Goal: Information Seeking & Learning: Find specific fact

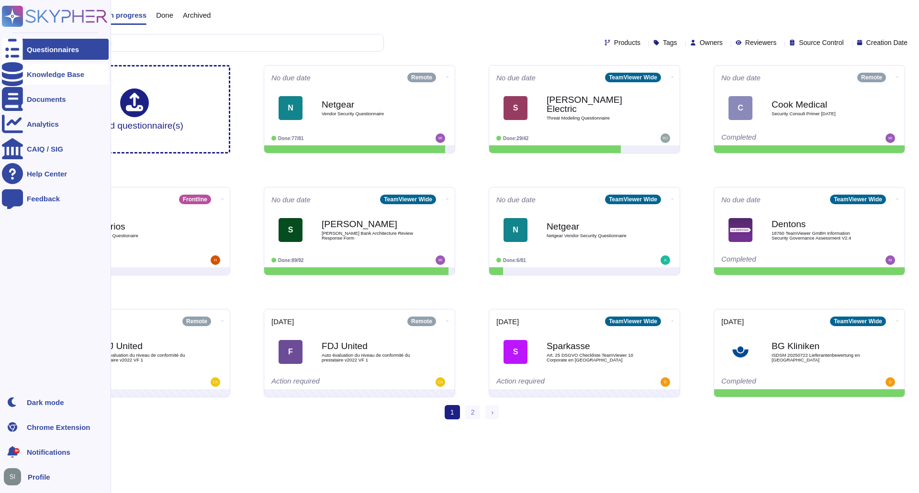
click at [52, 76] on div "Knowledge Base" at bounding box center [55, 74] width 57 height 7
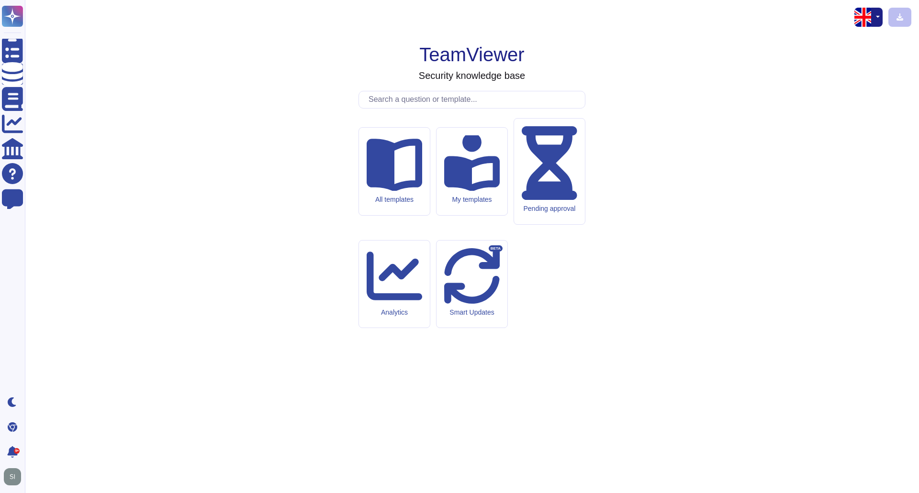
click at [408, 108] on input "text" at bounding box center [474, 99] width 221 height 17
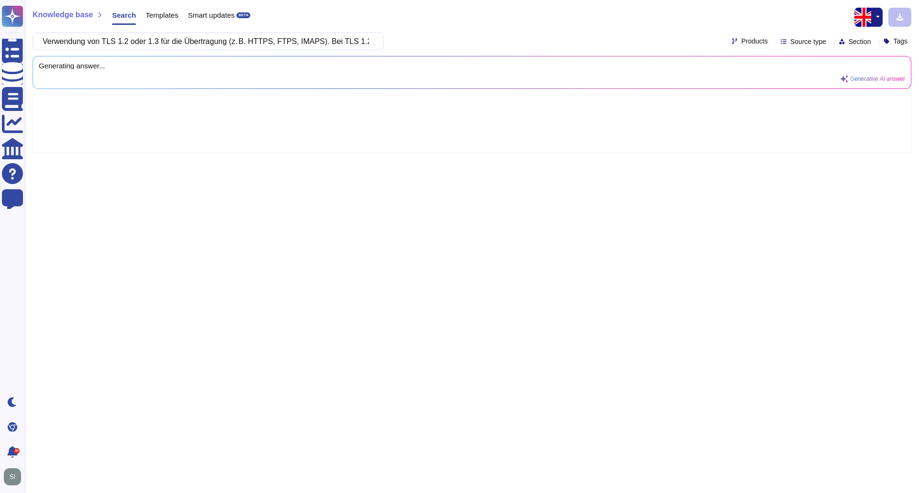
scroll to position [0, 243]
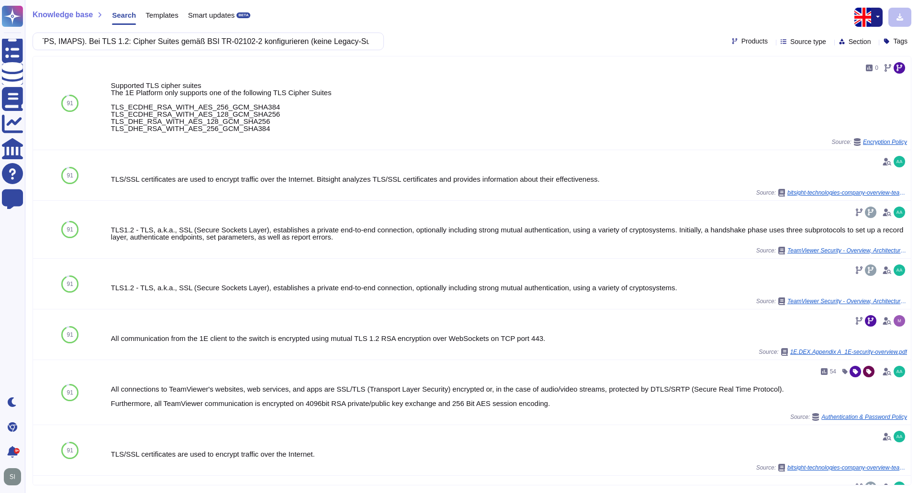
click at [746, 40] on span "Products" at bounding box center [754, 41] width 26 height 7
click at [725, 85] on div at bounding box center [722, 87] width 8 height 8
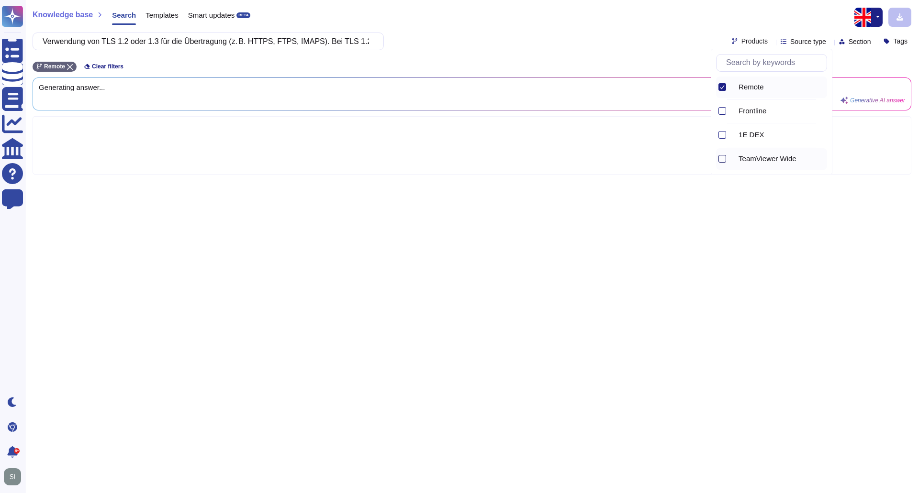
click at [726, 157] on div at bounding box center [722, 159] width 8 height 8
click at [487, 24] on div "Knowledge base Search Templates Smart updates BETA" at bounding box center [468, 17] width 871 height 19
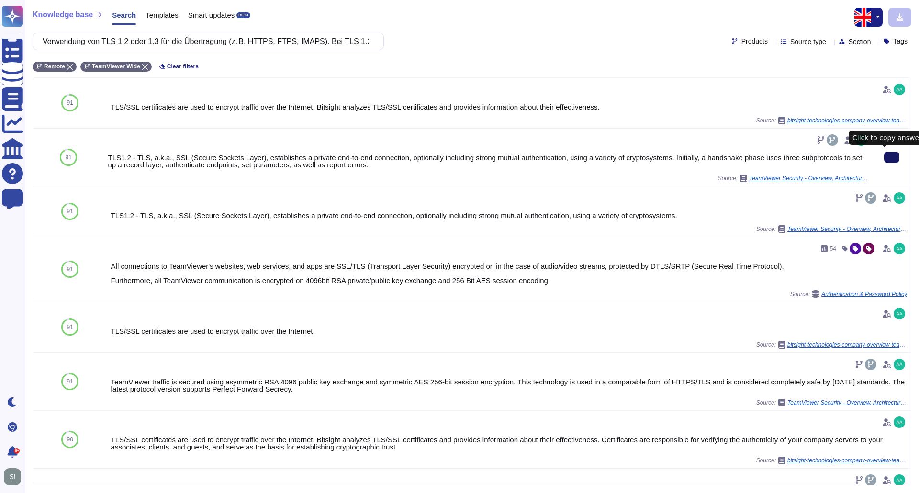
click at [892, 157] on icon at bounding box center [892, 157] width 0 height 0
drag, startPoint x: 51, startPoint y: 43, endPoint x: 764, endPoint y: 47, distance: 713.1
click at [764, 47] on div "Verwendung von TLS 1.2 oder 1.3 für die Übertragung (z. B. HTTPS, FTPS, IMAPS).…" at bounding box center [472, 42] width 879 height 18
paste input "Nur als sicher eingestufte Kommunikationsprotokolle verwenden"
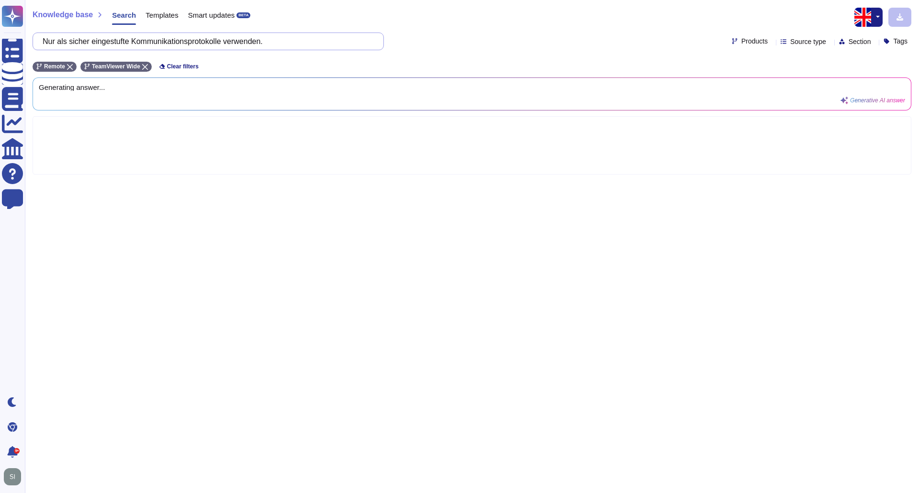
scroll to position [0, 0]
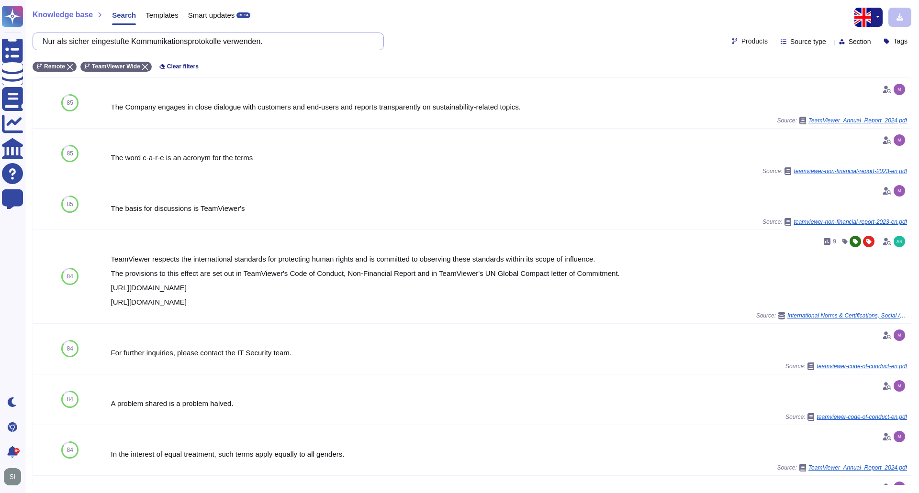
drag, startPoint x: 327, startPoint y: 43, endPoint x: -16, endPoint y: 36, distance: 343.2
click at [0, 36] on html "Questionnaires Knowledge Base Documents Analytics CAIQ / SIG Help Center Feedba…" at bounding box center [459, 246] width 919 height 493
paste input "Schlüsselmanagement: Sichere Generierung, Verteilung und Speicherung von Schlüs…"
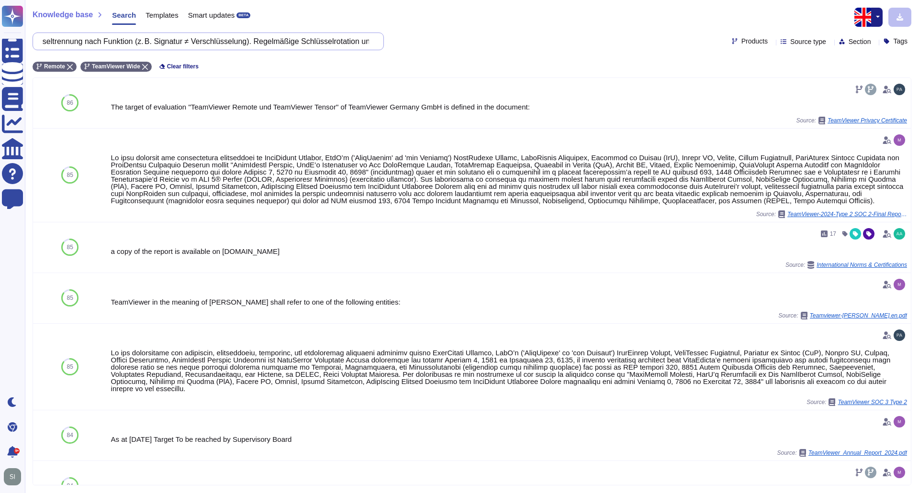
scroll to position [0, 440]
drag, startPoint x: 48, startPoint y: 41, endPoint x: 519, endPoint y: 36, distance: 471.4
click at [518, 39] on div "Schlüsselmanagement: Sichere Generierung, Verteilung und Speicherung von Schlüs…" at bounding box center [472, 42] width 879 height 18
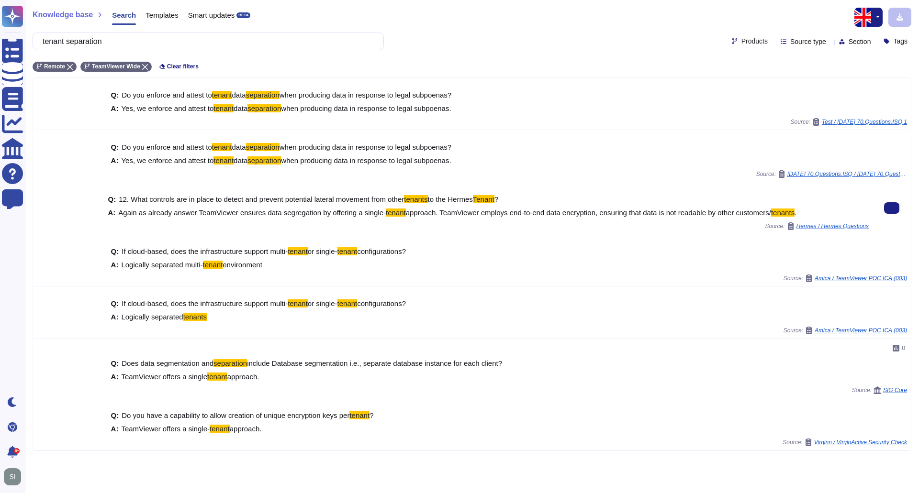
type input "tenant separation"
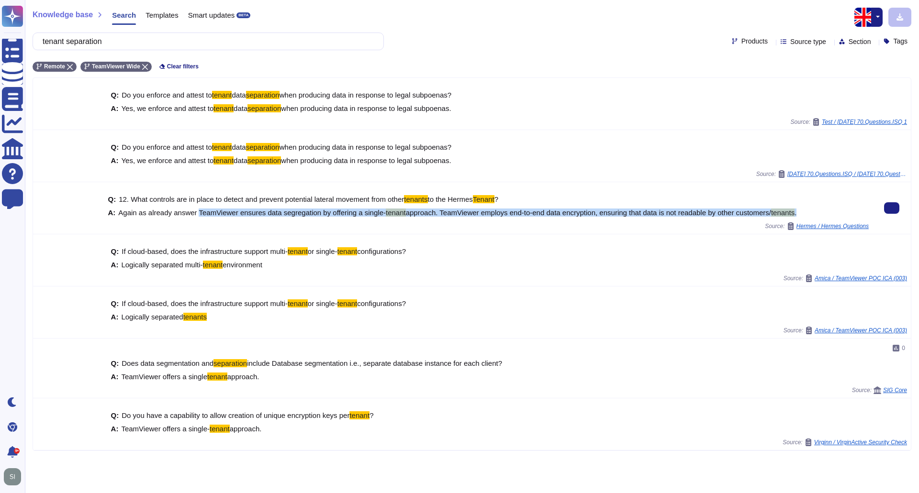
drag, startPoint x: 197, startPoint y: 213, endPoint x: 794, endPoint y: 215, distance: 597.2
click at [794, 215] on span "Again as already answer TeamViewer ensures data segregation by offering a singl…" at bounding box center [457, 212] width 678 height 7
copy span "TeamViewer ensures data segregation by offering a single- tenant approach. Team…"
